Goal: Find specific page/section: Find specific page/section

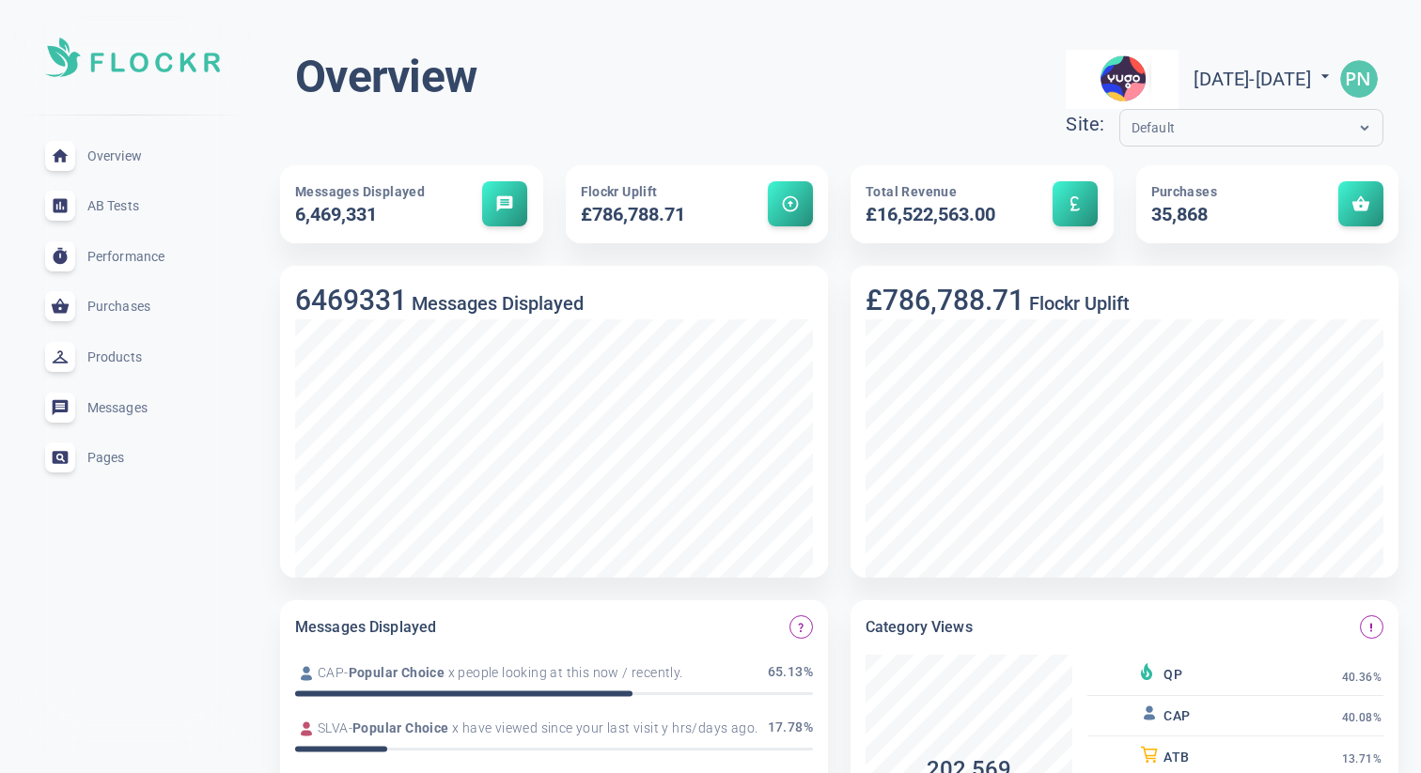
click at [1193, 70] on span "[DATE] - [DATE]" at bounding box center [1263, 79] width 141 height 23
select select "9"
select select "2024"
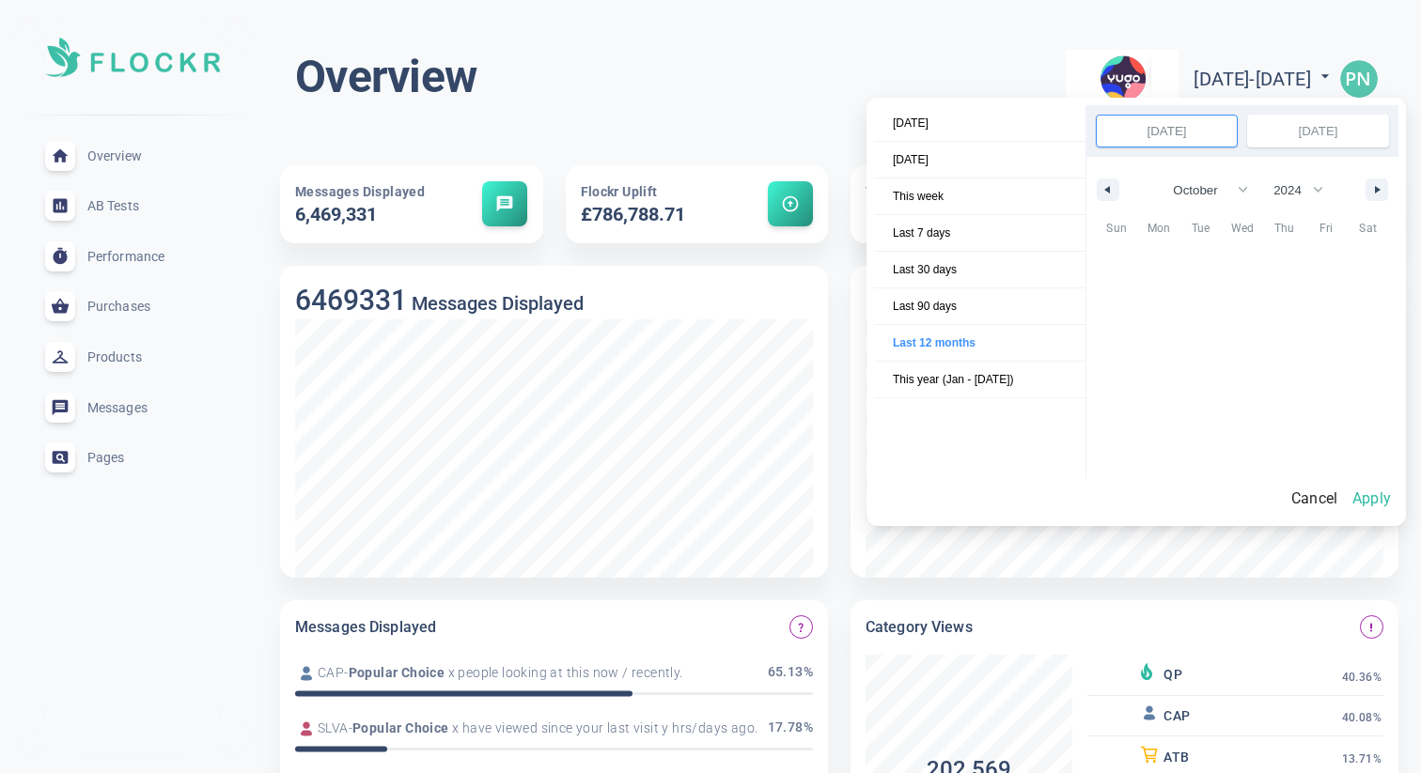
scroll to position [255095, 0]
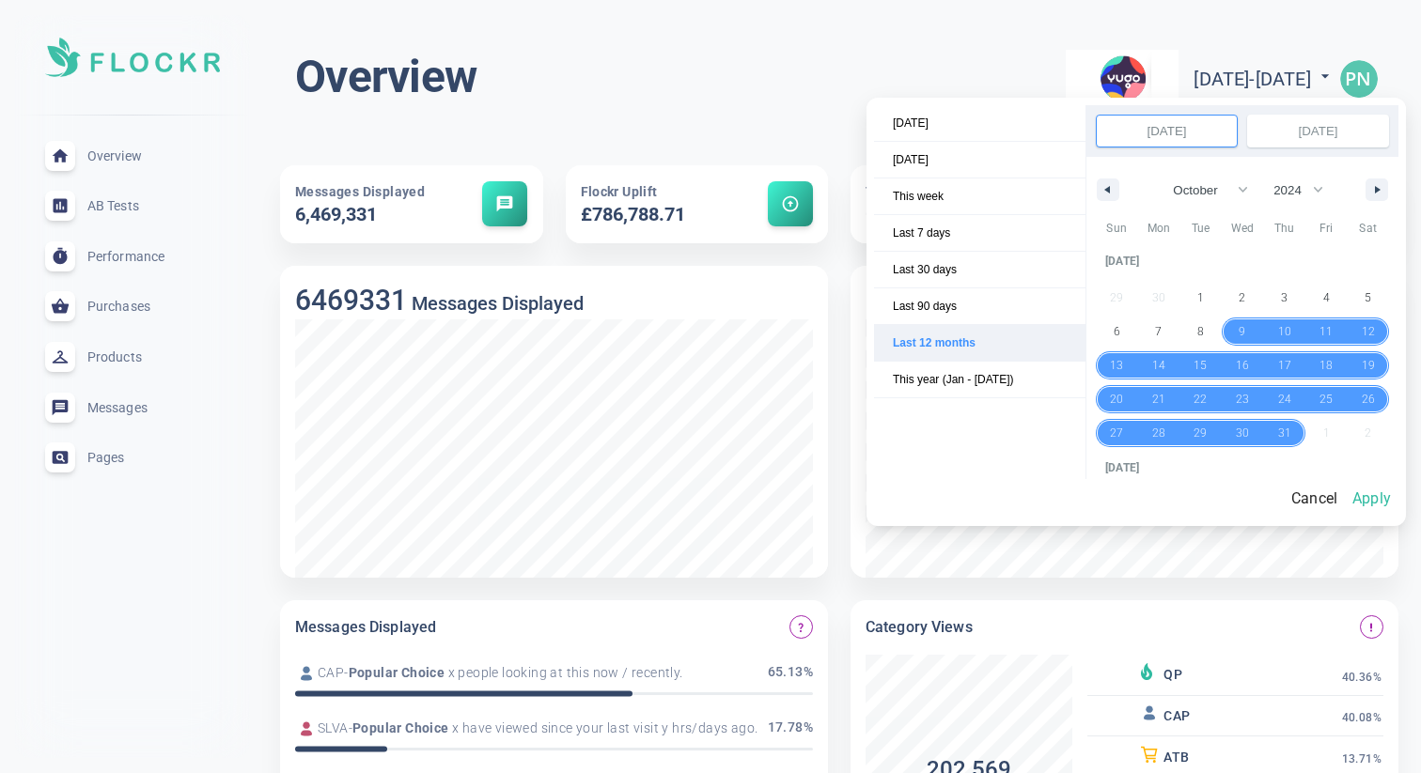
click at [977, 357] on span "Last 12 months" at bounding box center [979, 343] width 211 height 36
select select "9"
select select "2024"
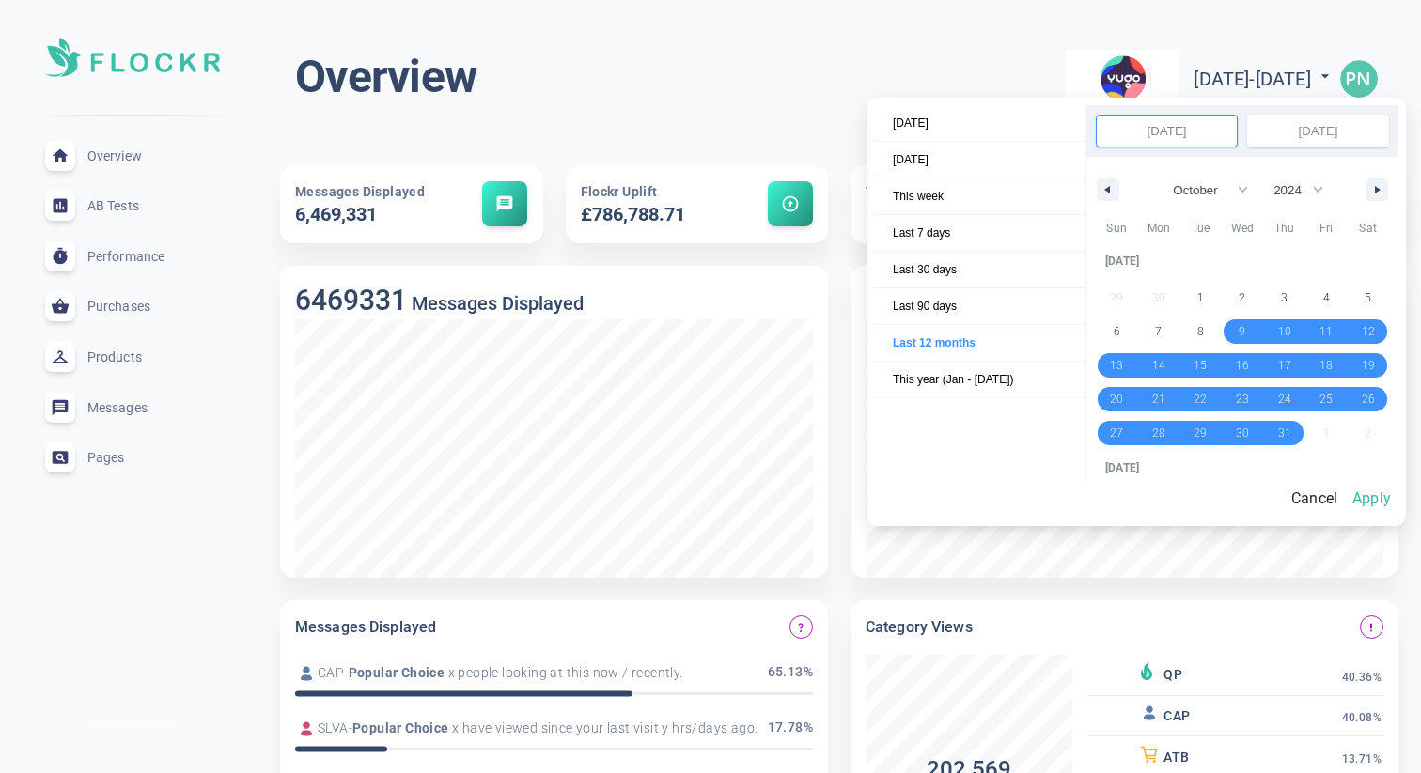
click at [747, 110] on div at bounding box center [710, 386] width 1421 height 773
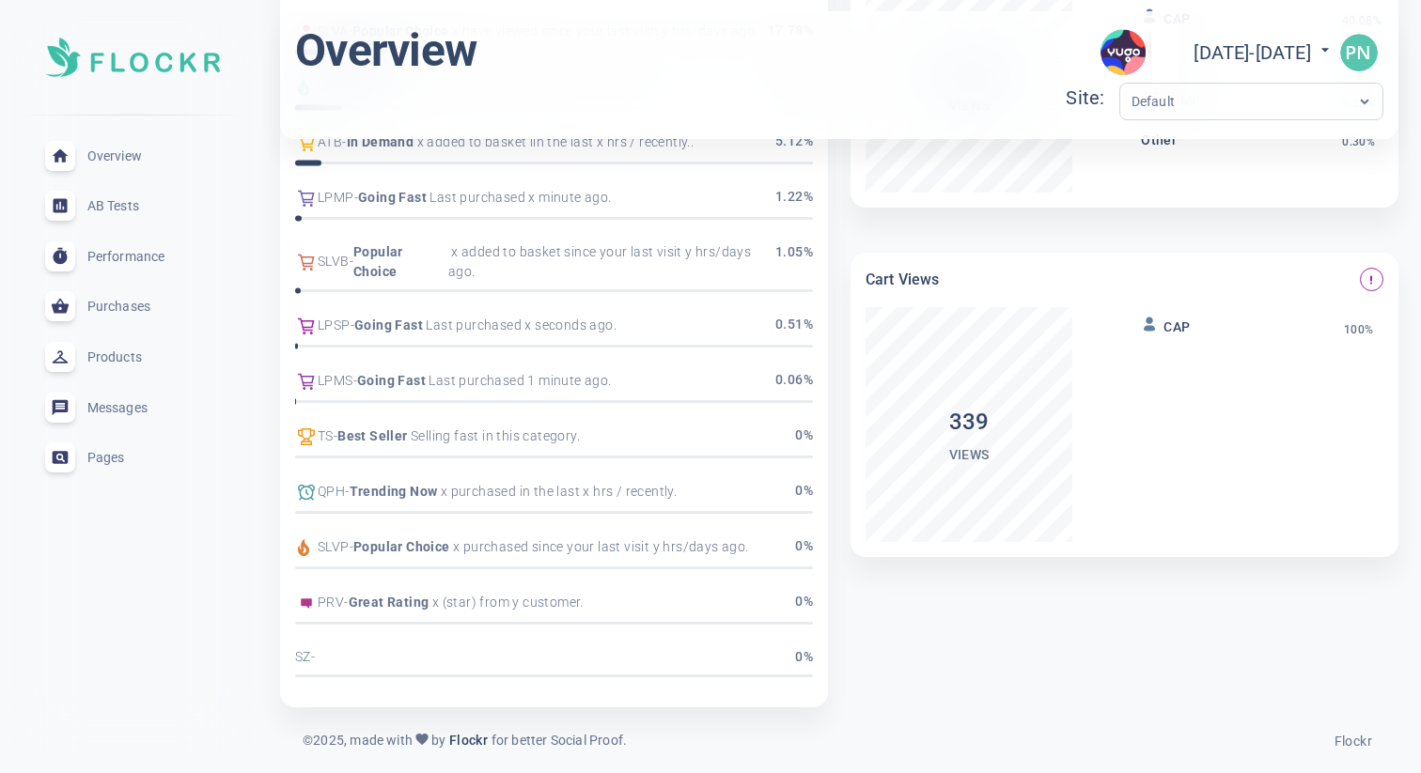
scroll to position [0, 0]
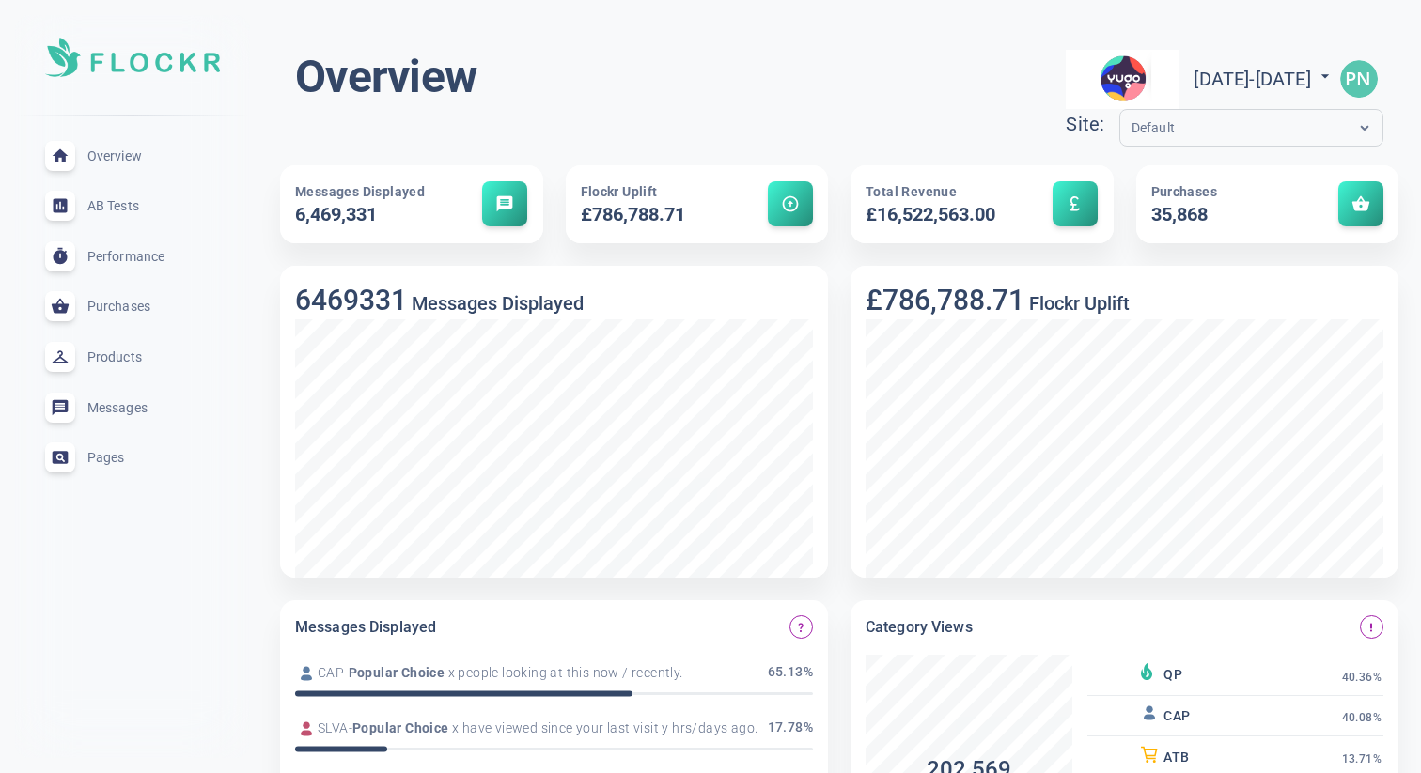
click at [115, 306] on span "Purchases" at bounding box center [154, 306] width 135 height 0
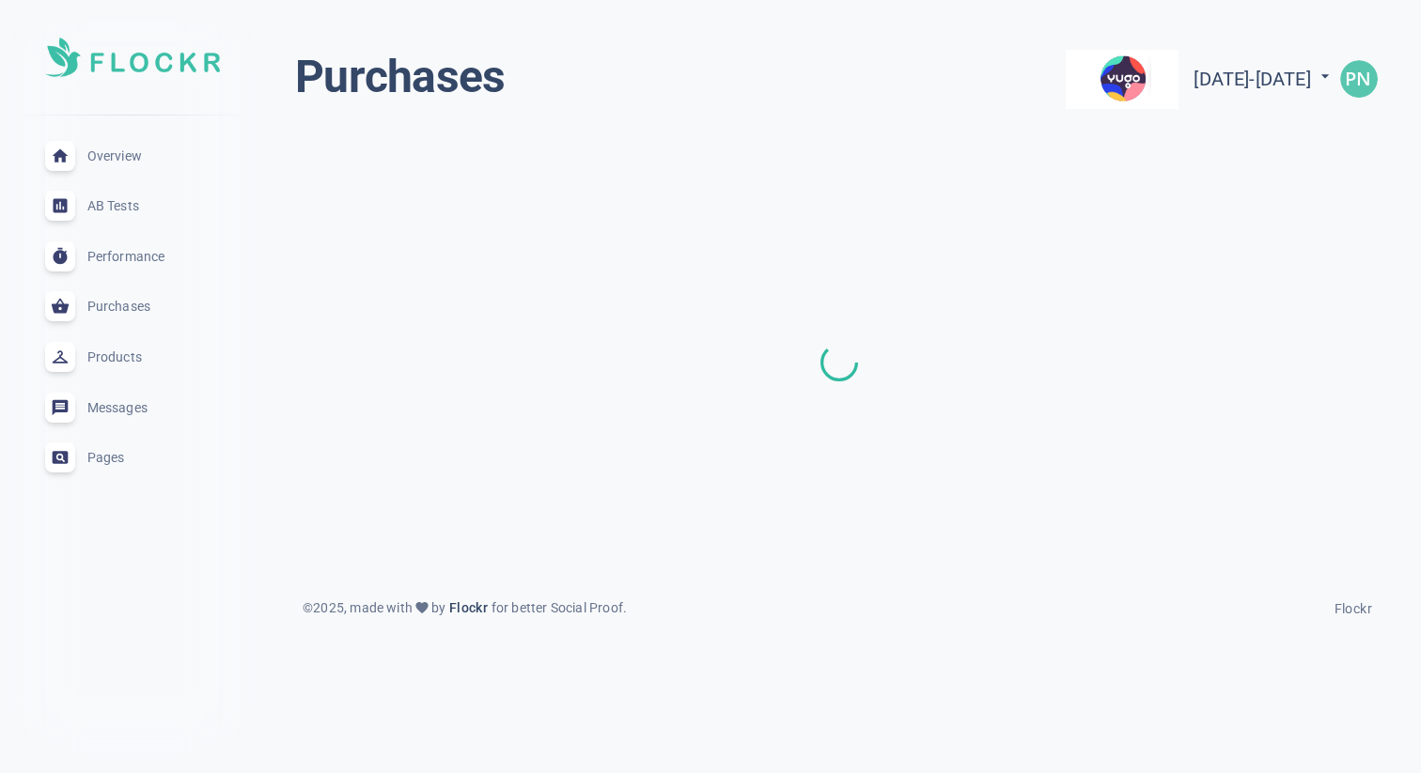
click at [113, 357] on span "Products" at bounding box center [154, 357] width 135 height 0
